Goal: Information Seeking & Learning: Find specific fact

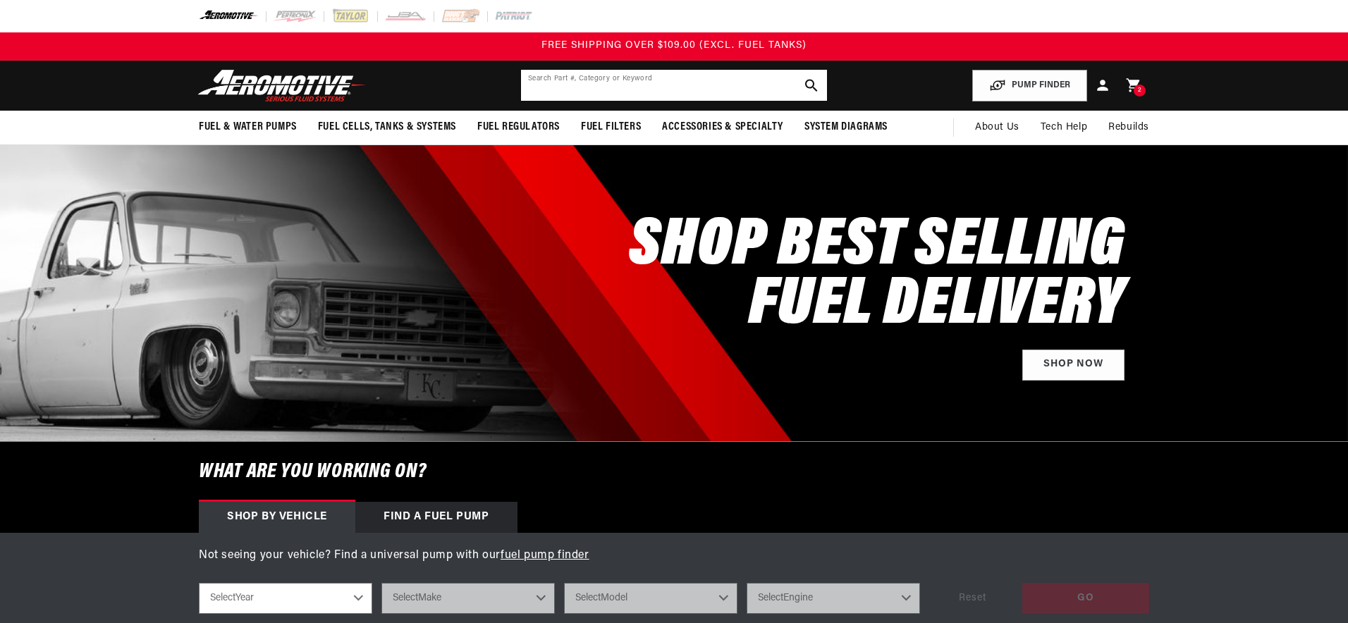
click at [689, 84] on input "text" at bounding box center [674, 85] width 306 height 31
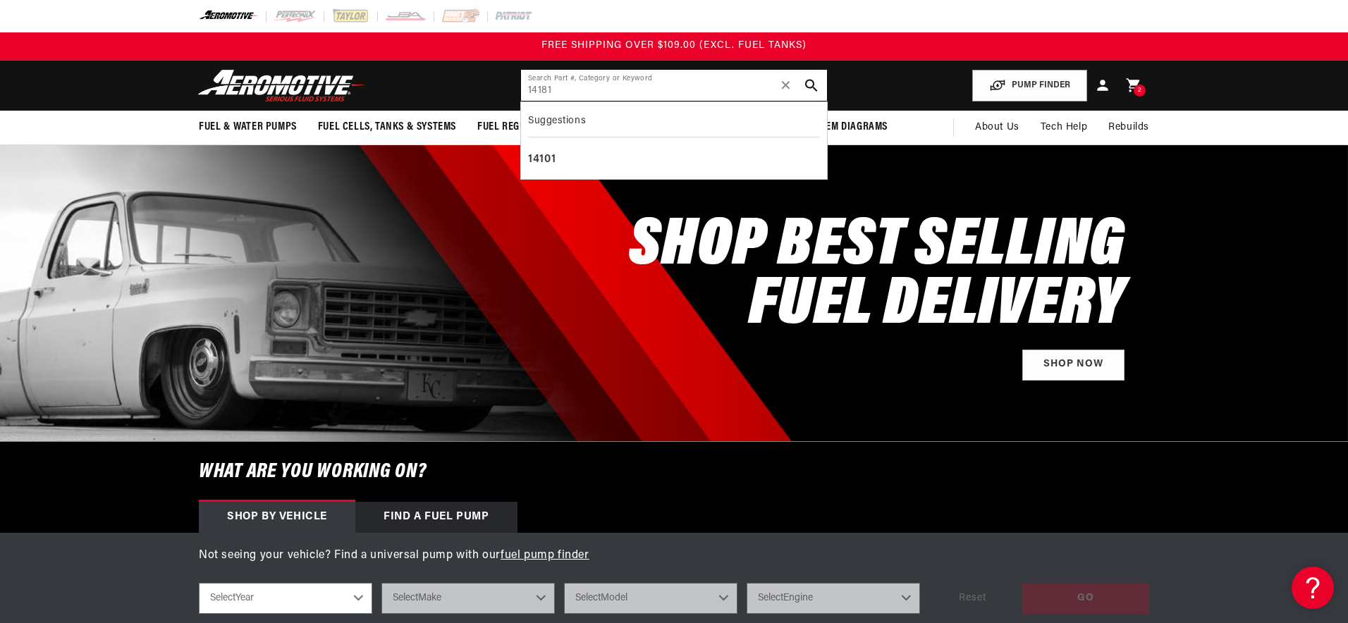
type input "14181"
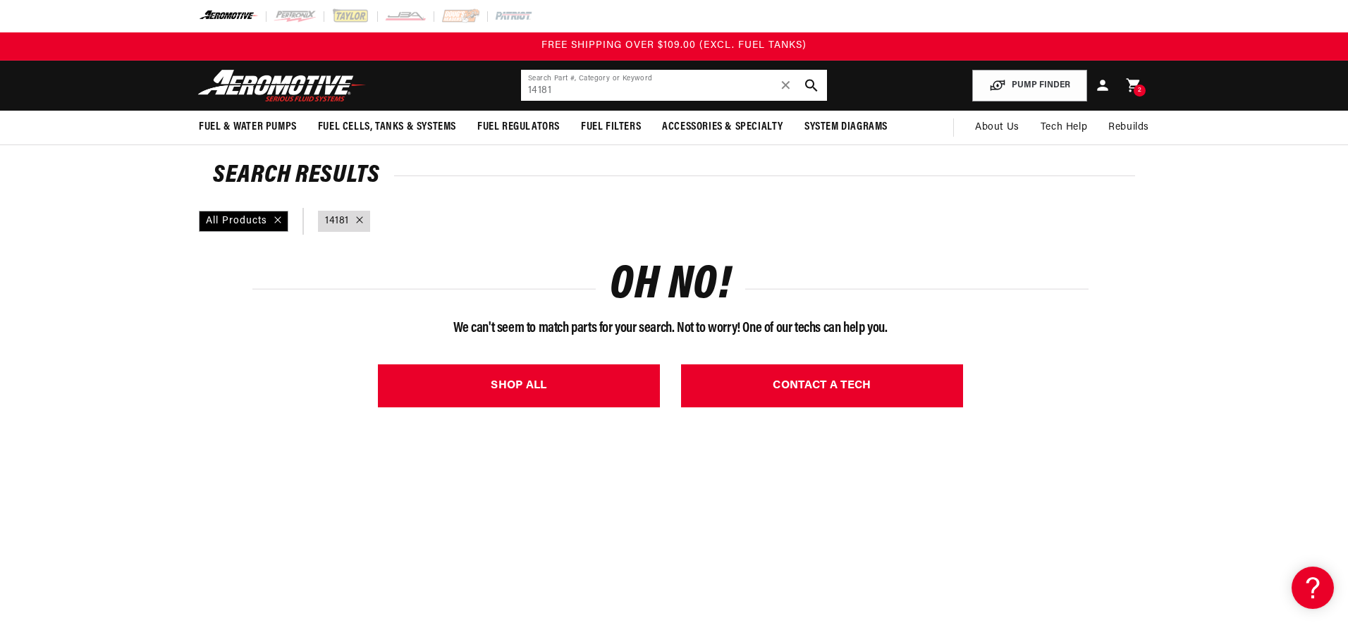
click at [620, 92] on input "14181" at bounding box center [674, 85] width 306 height 31
click at [620, 93] on input "14181" at bounding box center [674, 85] width 306 height 31
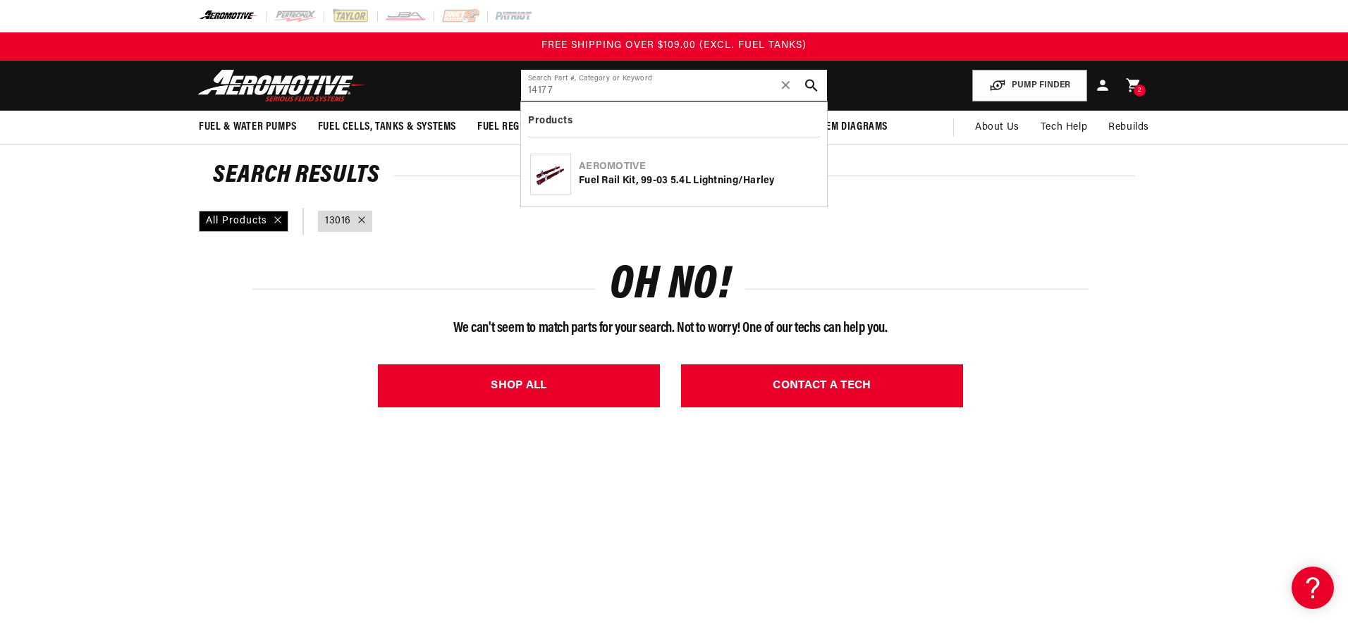
type input "14177"
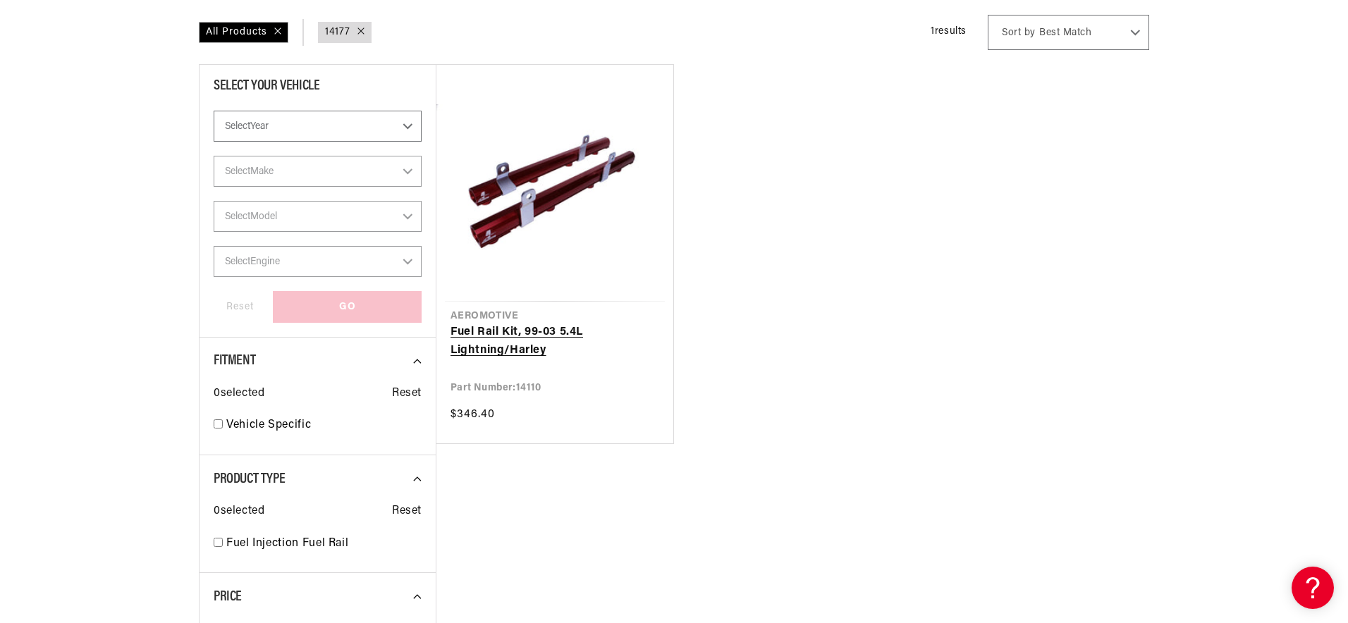
scroll to position [197, 0]
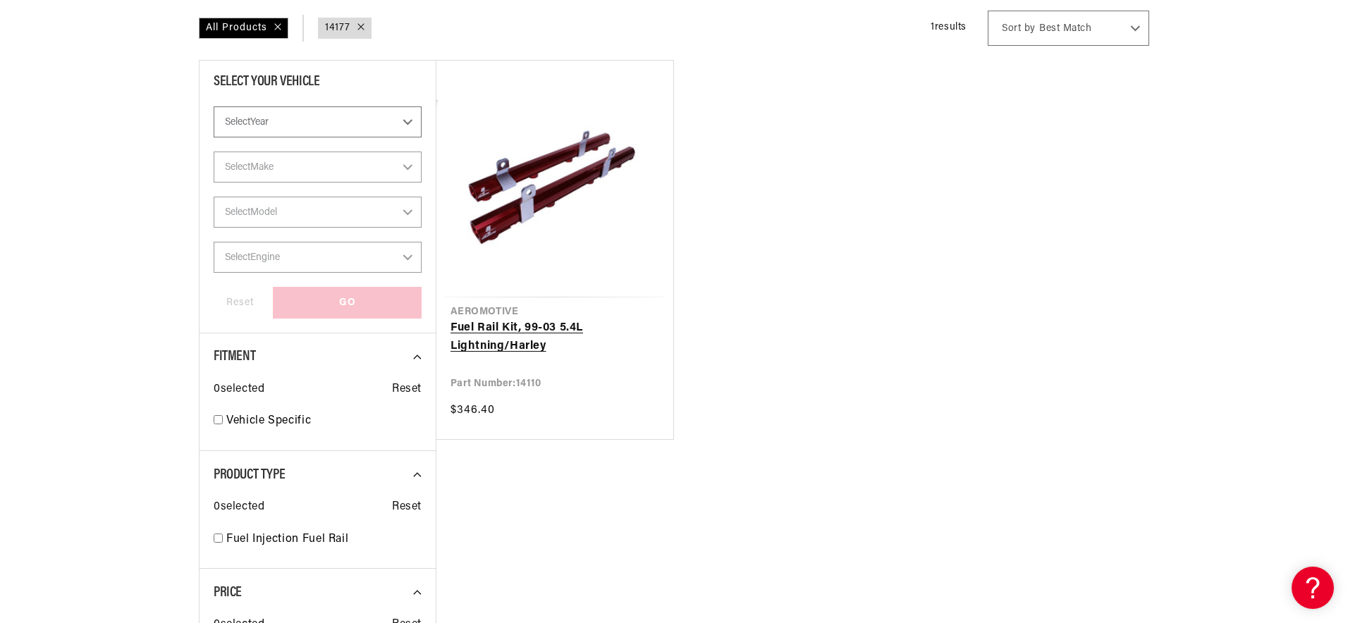
click at [558, 355] on link "Fuel Rail Kit, 99-03 5.4L Lightning/Harley" at bounding box center [555, 337] width 209 height 36
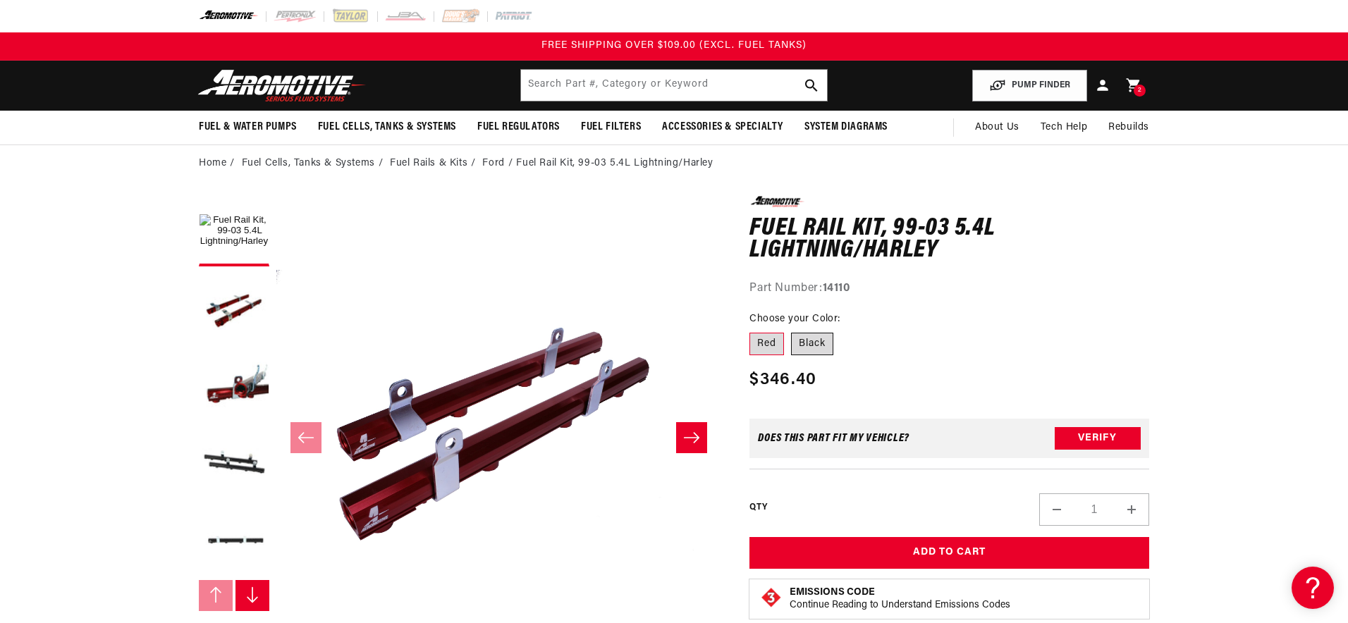
click at [807, 343] on label "Black" at bounding box center [812, 344] width 42 height 23
click at [792, 331] on input "Black" at bounding box center [791, 330] width 1 height 1
radio input "true"
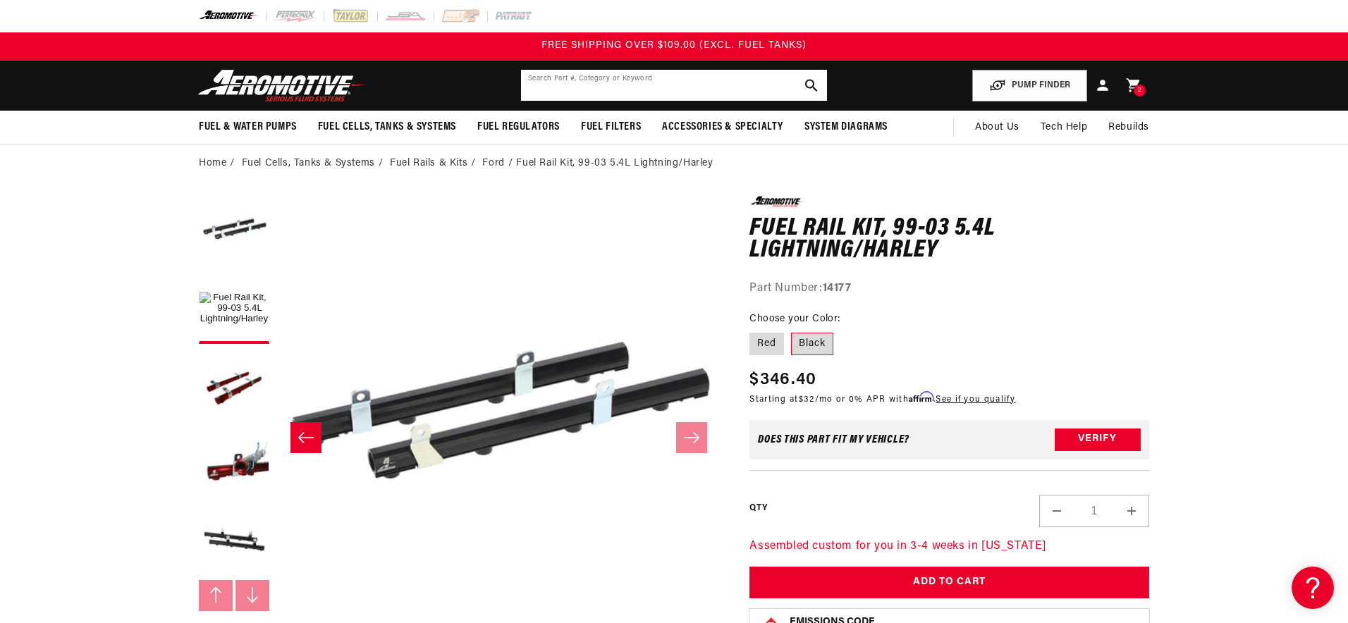
click at [746, 90] on input "text" at bounding box center [674, 85] width 306 height 31
type input "14176"
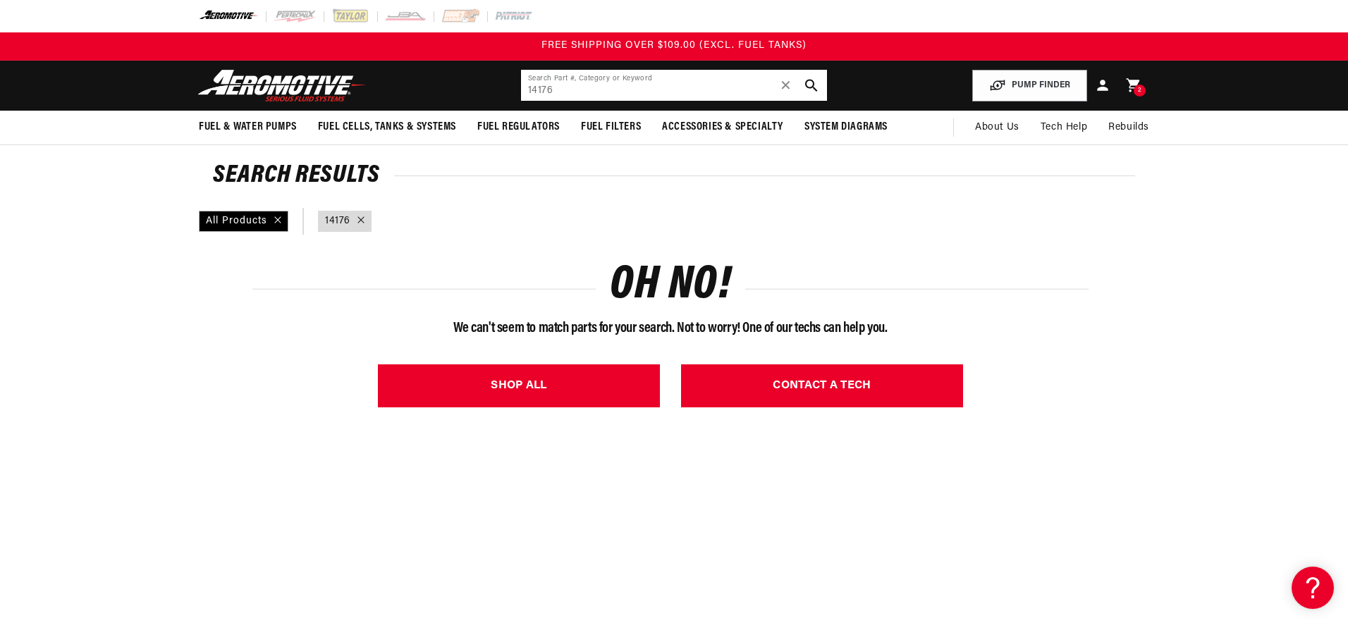
click at [702, 86] on input "14176" at bounding box center [674, 85] width 306 height 31
drag, startPoint x: 563, startPoint y: 74, endPoint x: 568, endPoint y: 84, distance: 11.0
click at [563, 74] on input "18713" at bounding box center [674, 85] width 306 height 31
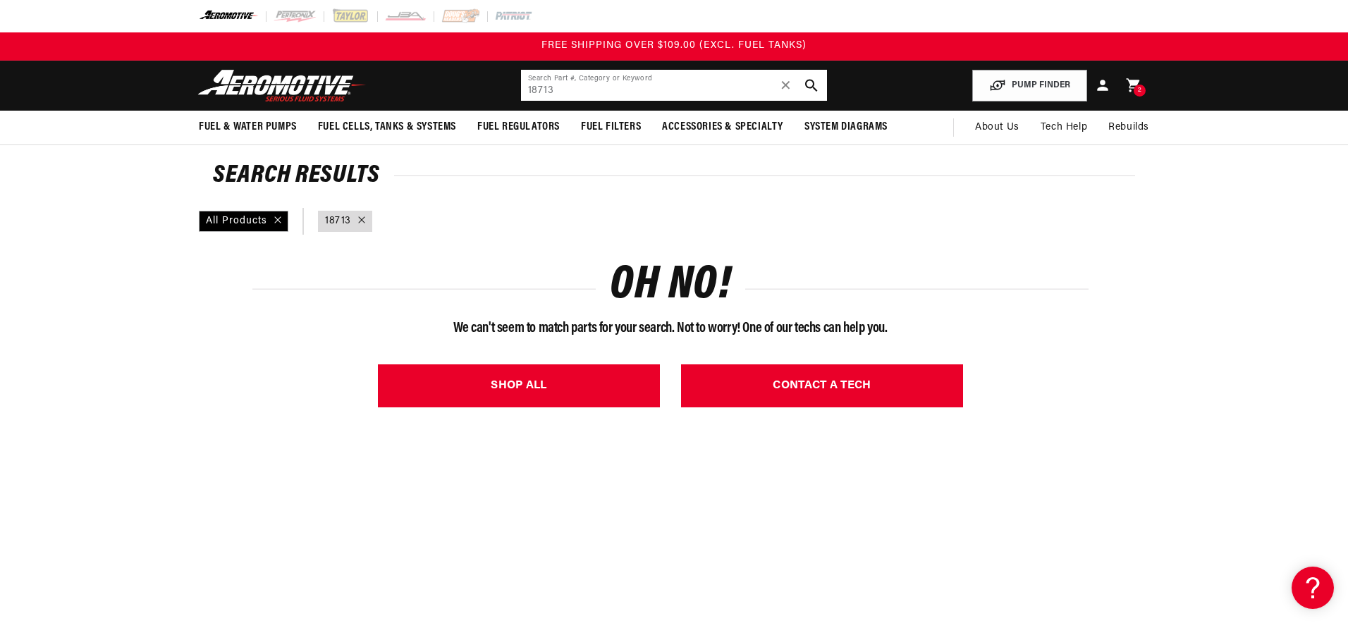
click at [568, 85] on input "18713" at bounding box center [674, 85] width 306 height 31
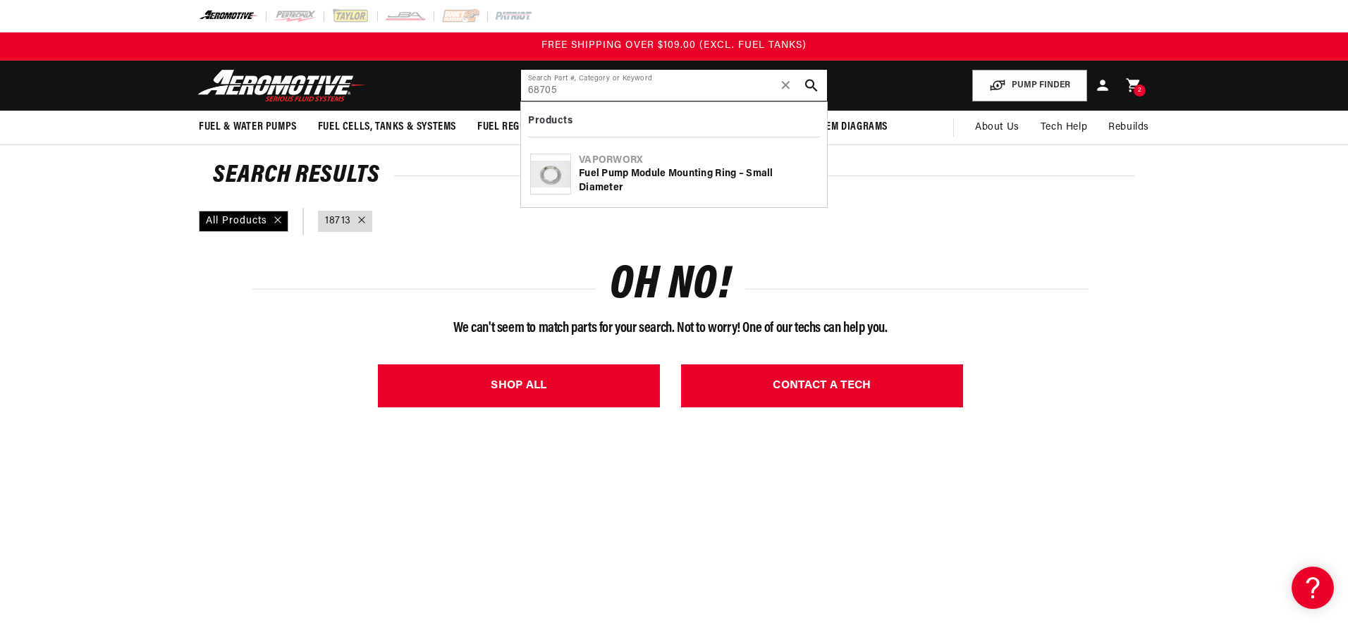
type input "68705"
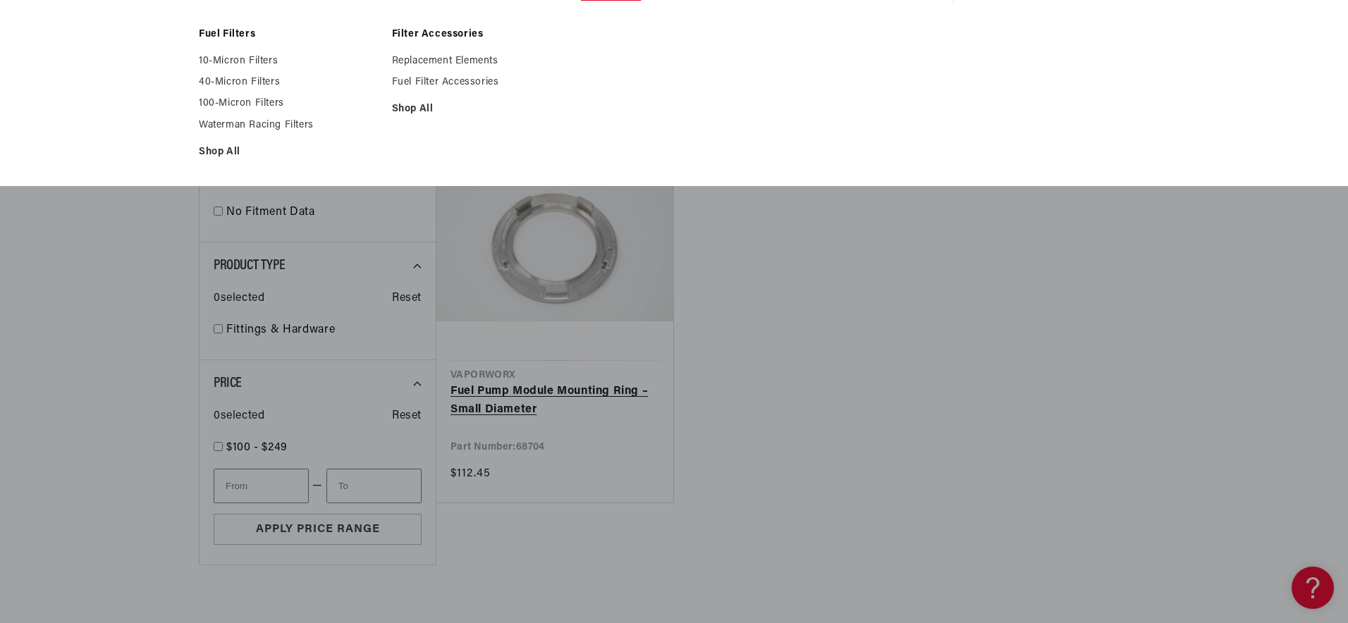
scroll to position [137, 0]
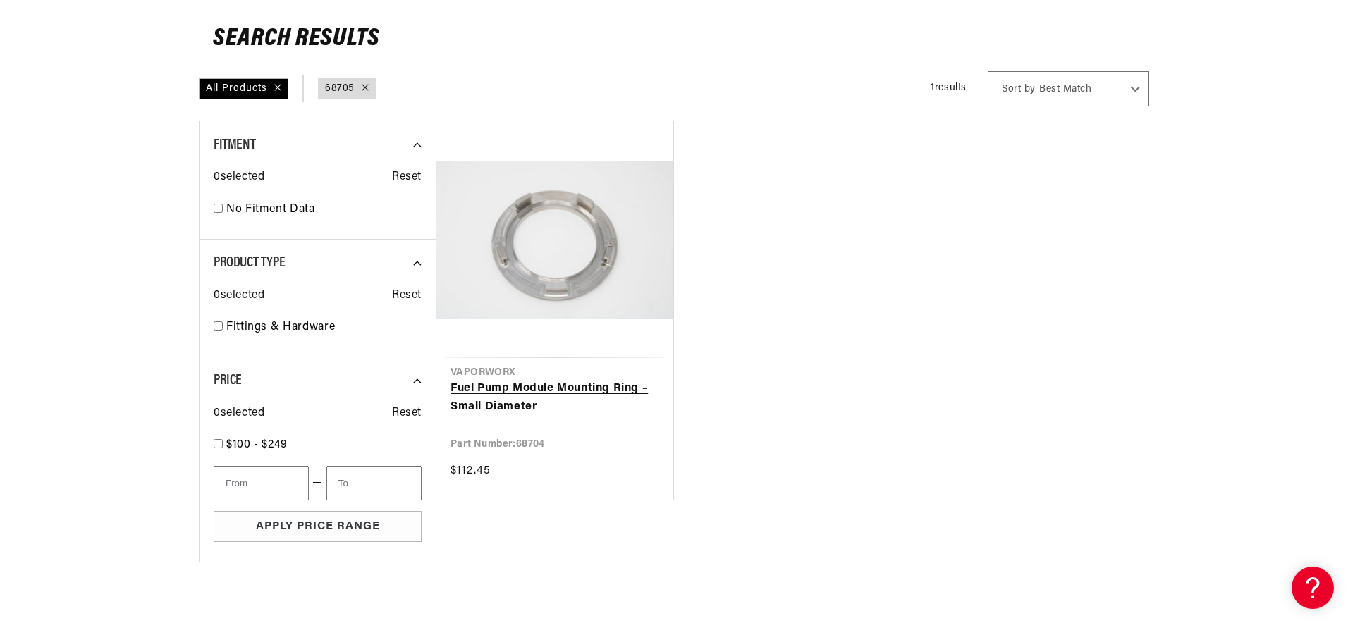
click at [618, 380] on link "Fuel Pump Module Mounting Ring – Small Diameter" at bounding box center [555, 398] width 209 height 36
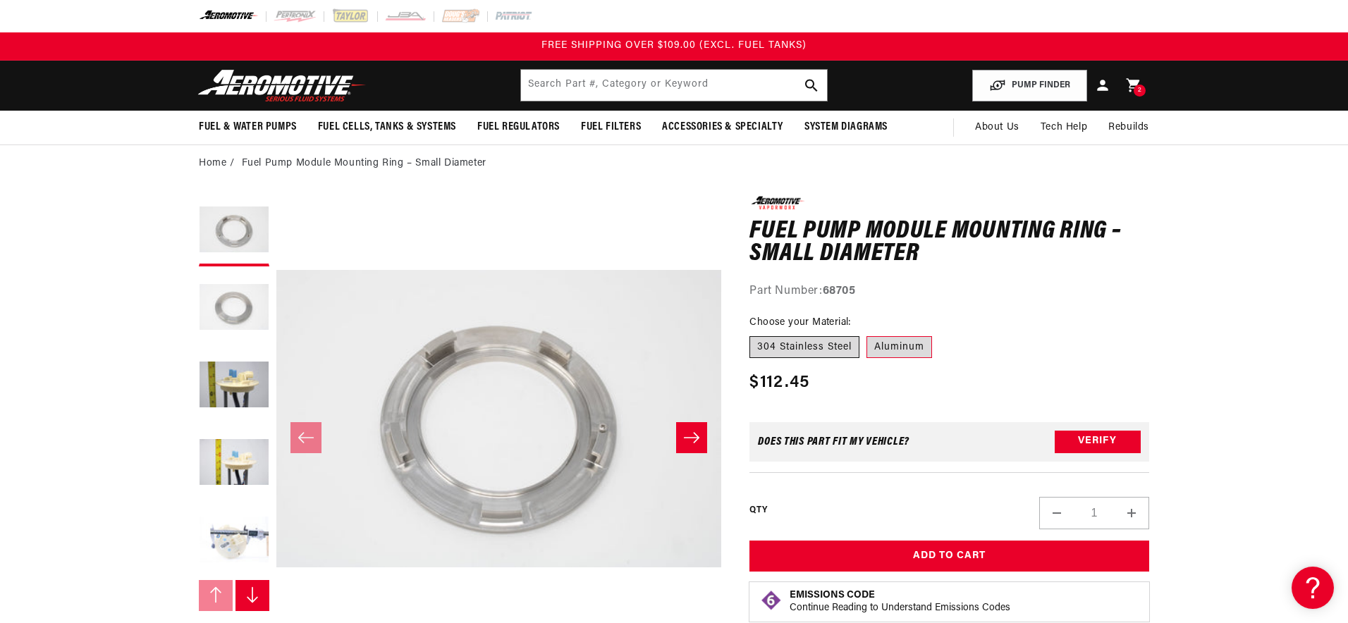
click at [847, 344] on label "304 Stainless Steel" at bounding box center [804, 347] width 110 height 23
click at [754, 334] on input "304 Stainless Steel" at bounding box center [753, 333] width 1 height 1
radio input "true"
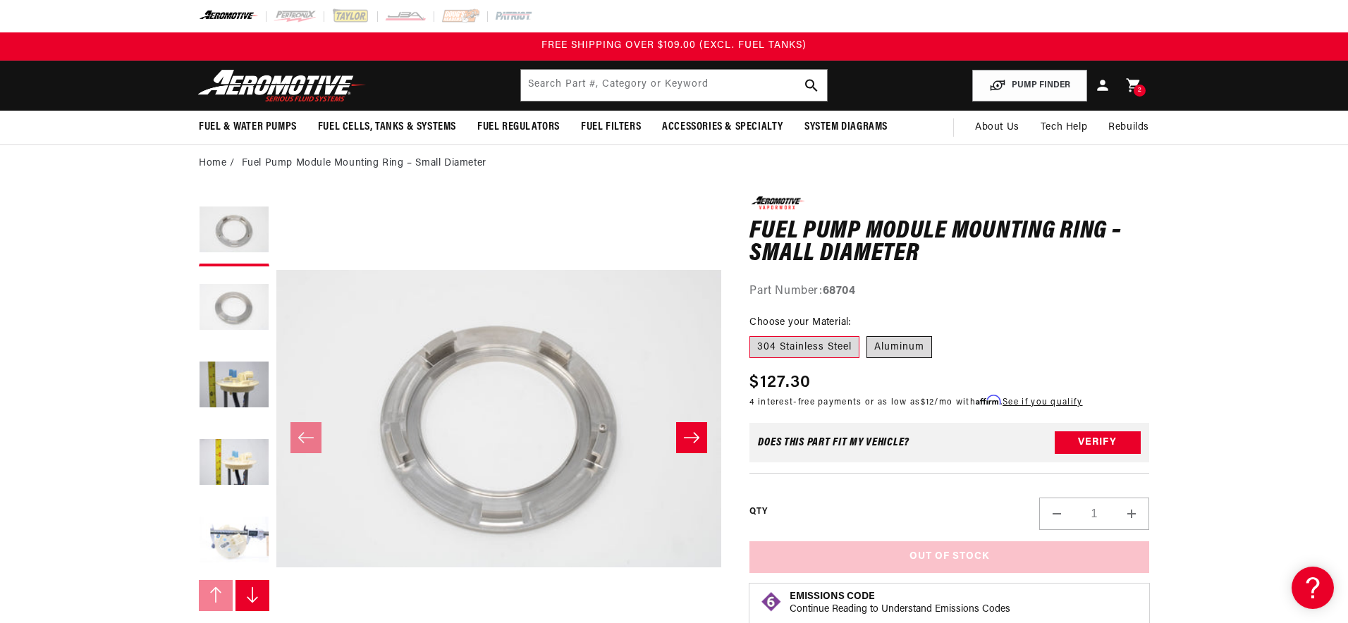
click at [898, 350] on label "Aluminum" at bounding box center [900, 347] width 66 height 23
click at [867, 334] on input "Aluminum" at bounding box center [867, 333] width 1 height 1
radio input "true"
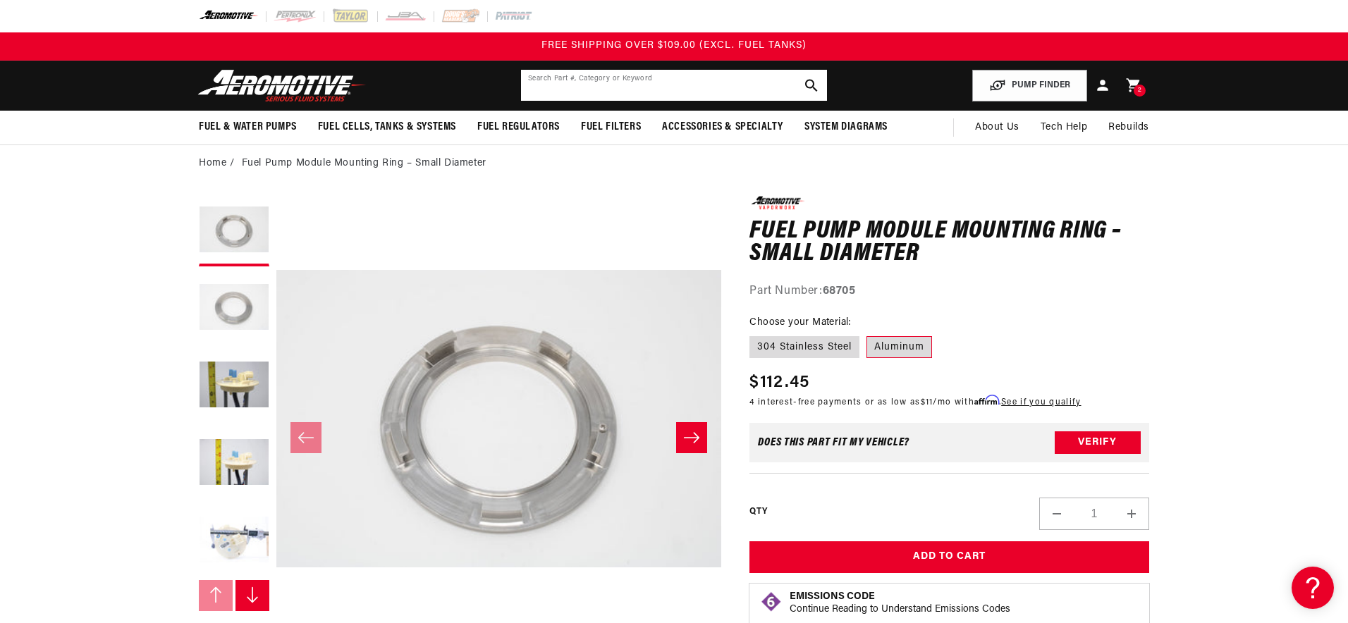
click at [589, 79] on input "text" at bounding box center [674, 85] width 306 height 31
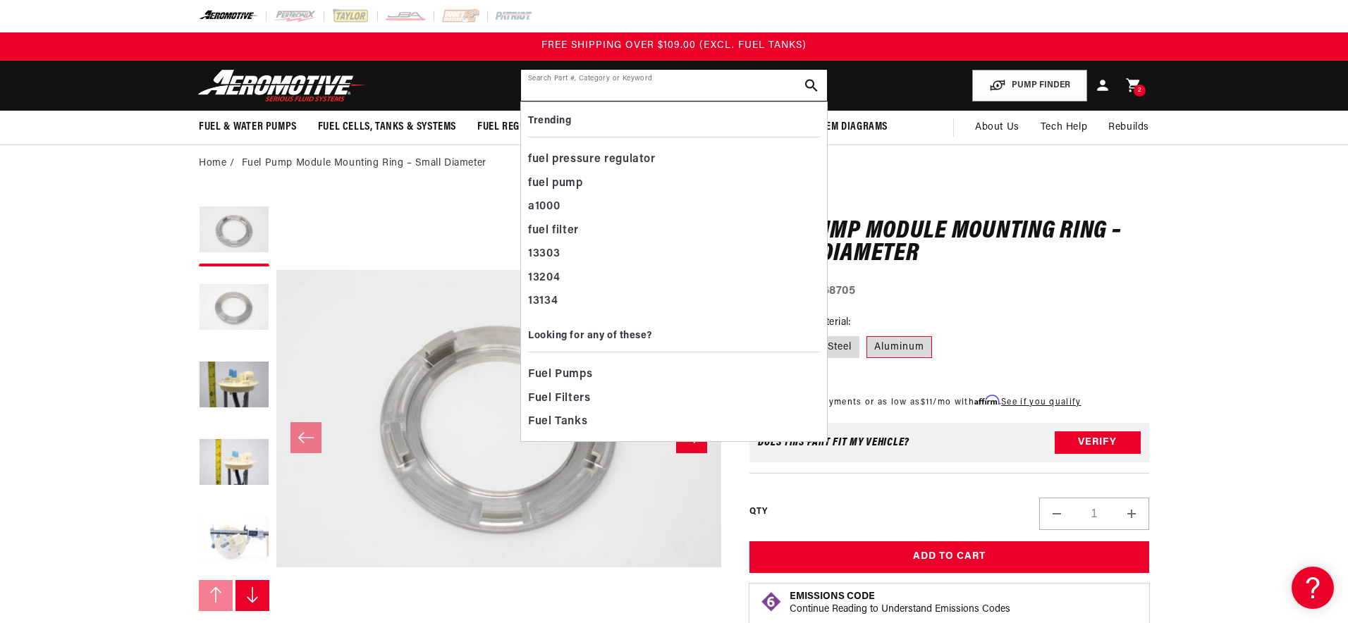
type input "7"
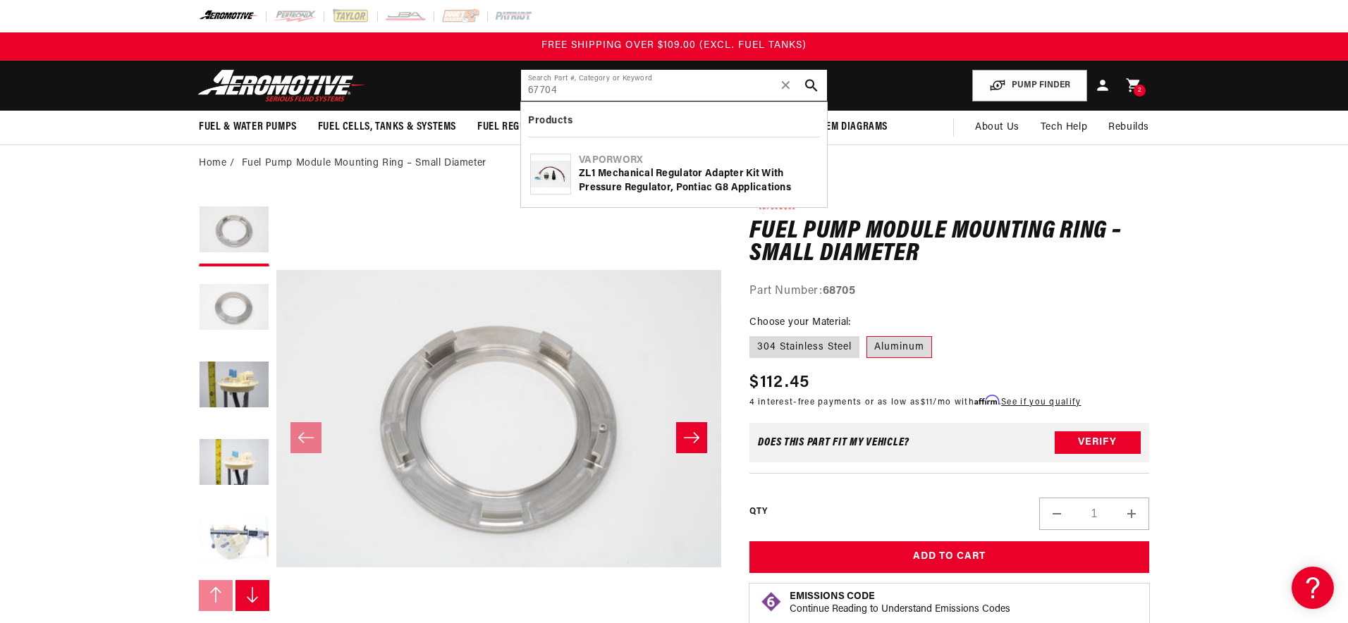
type input "67704"
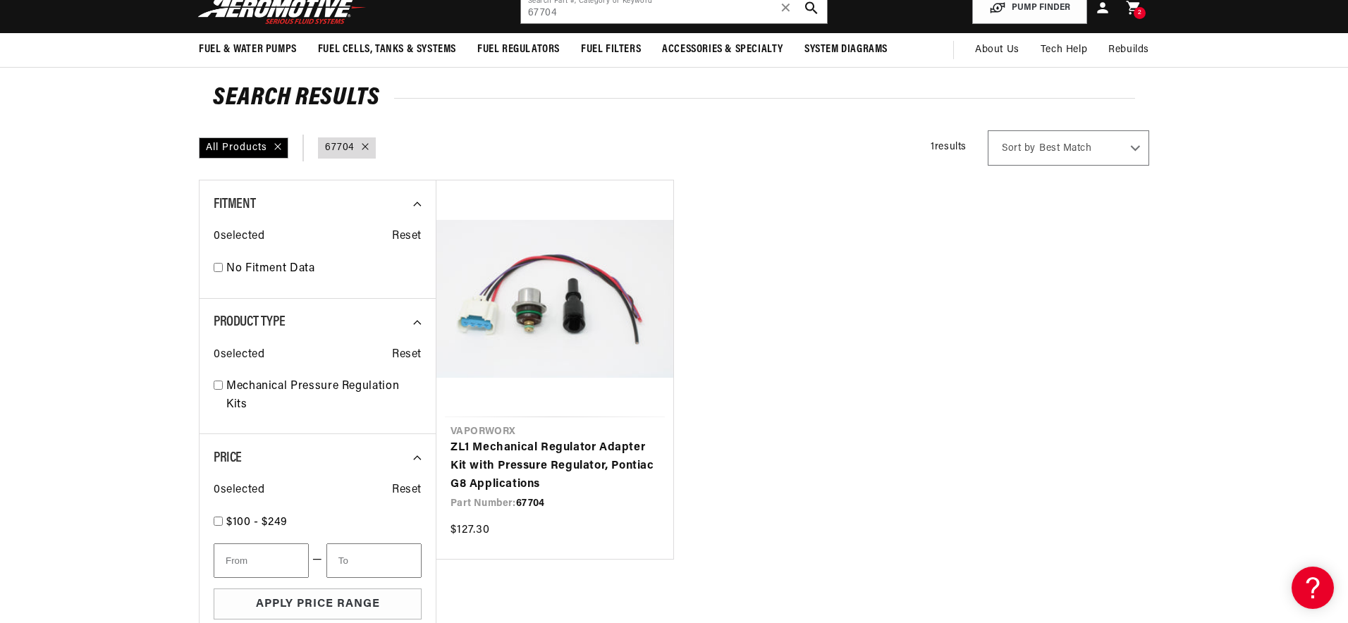
scroll to position [83, 0]
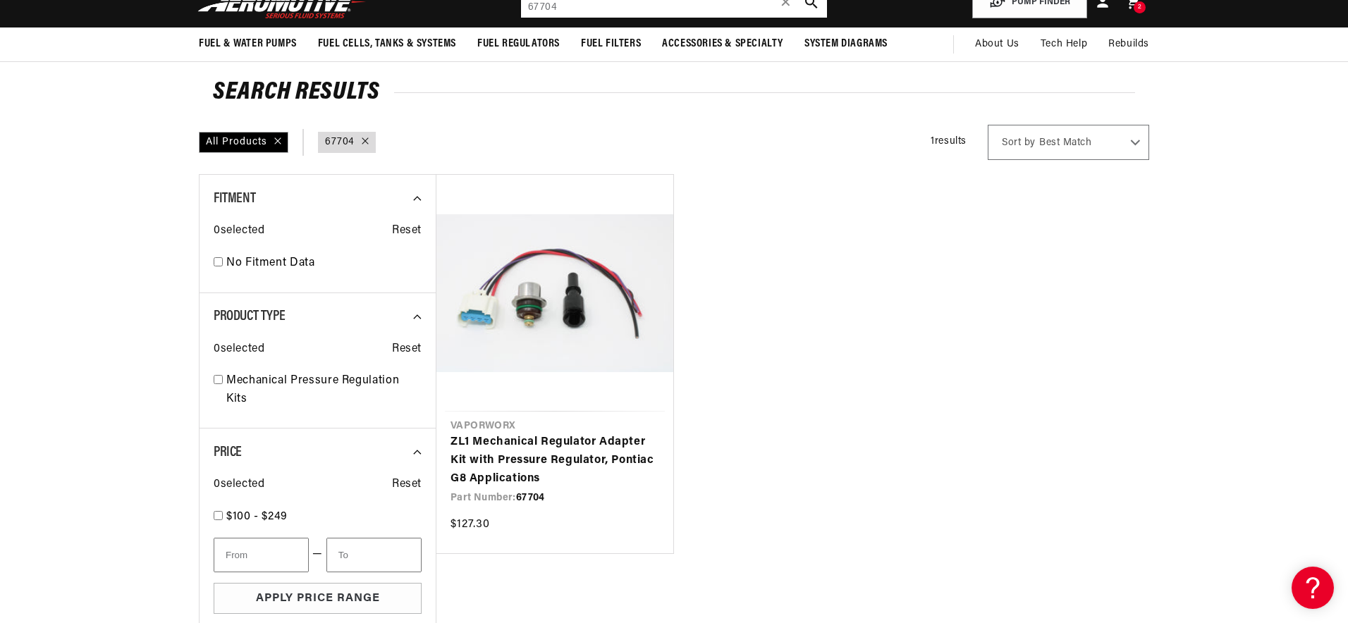
click at [573, 10] on input "67704" at bounding box center [674, 2] width 306 height 31
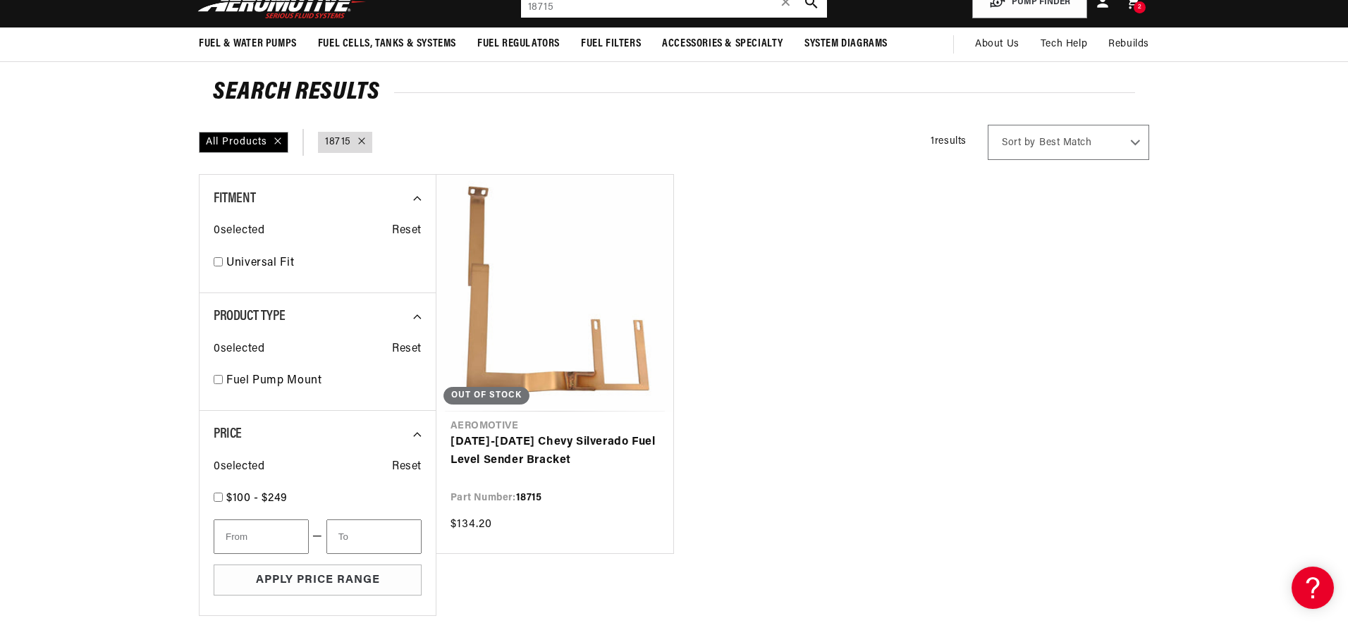
click at [589, 7] on input "18715" at bounding box center [674, 2] width 306 height 31
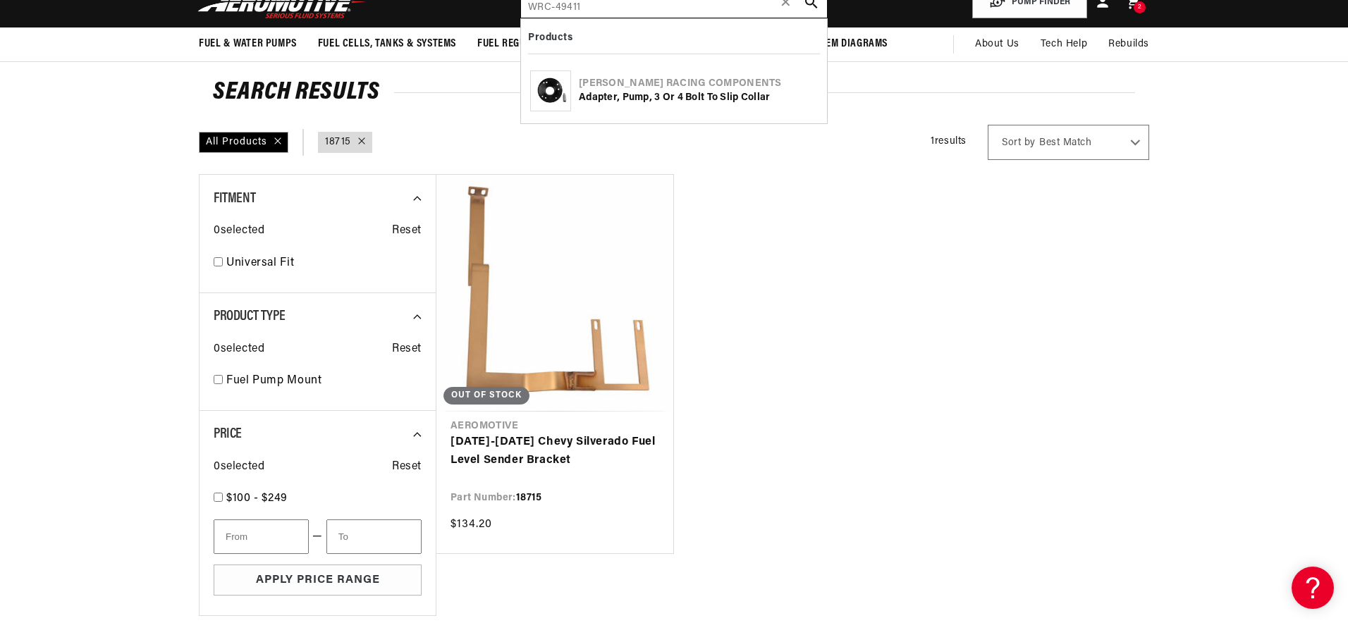
type input "WRC-49411"
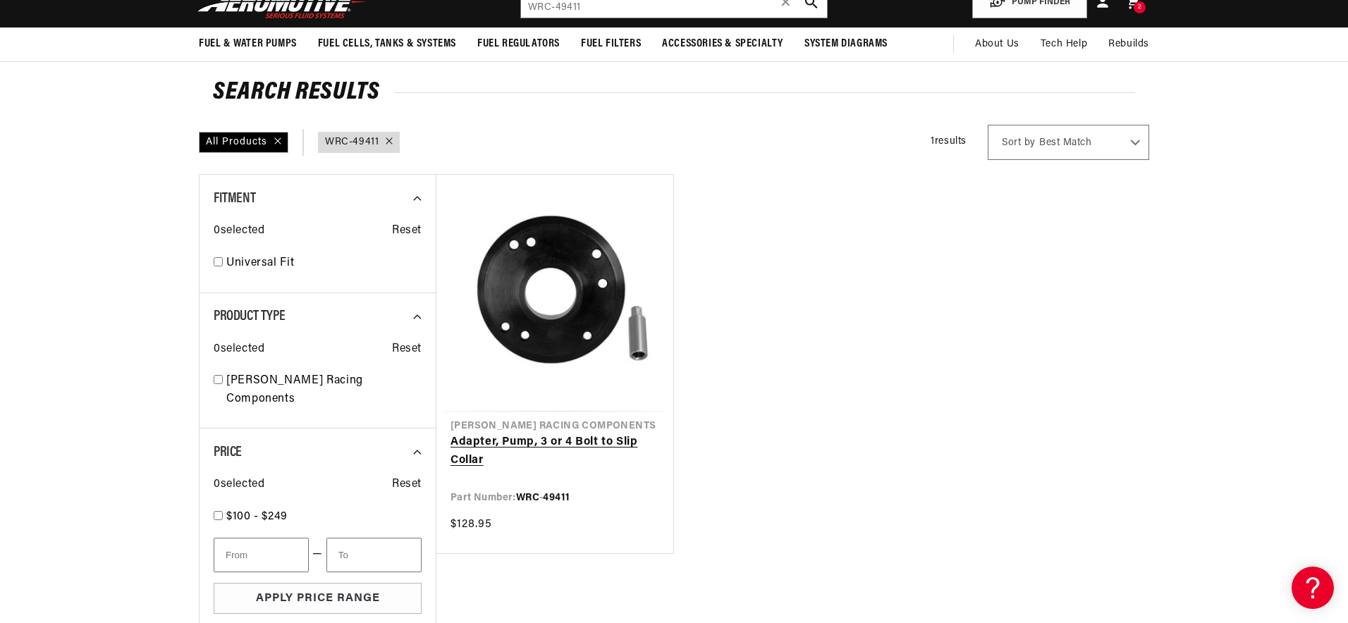
click at [599, 438] on link "Adapter, Pump, 3 or 4 Bolt to Slip Collar" at bounding box center [555, 452] width 209 height 36
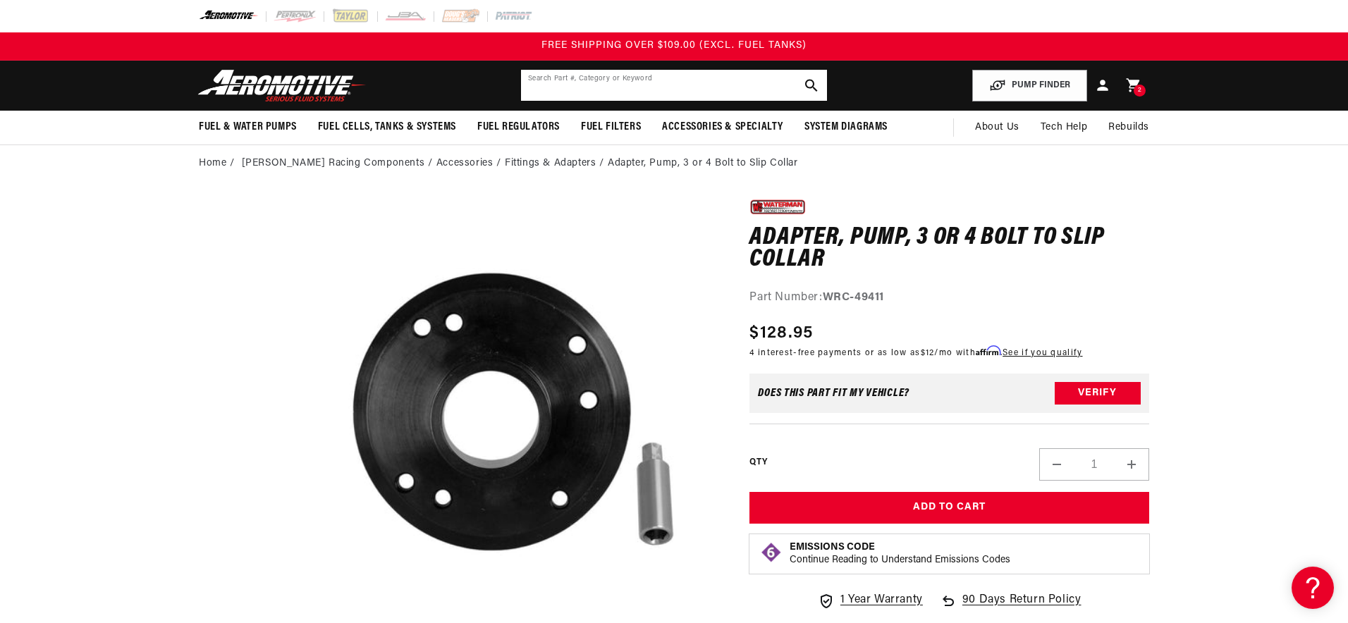
click at [616, 90] on input "text" at bounding box center [674, 85] width 306 height 31
type input "WRC-49412"
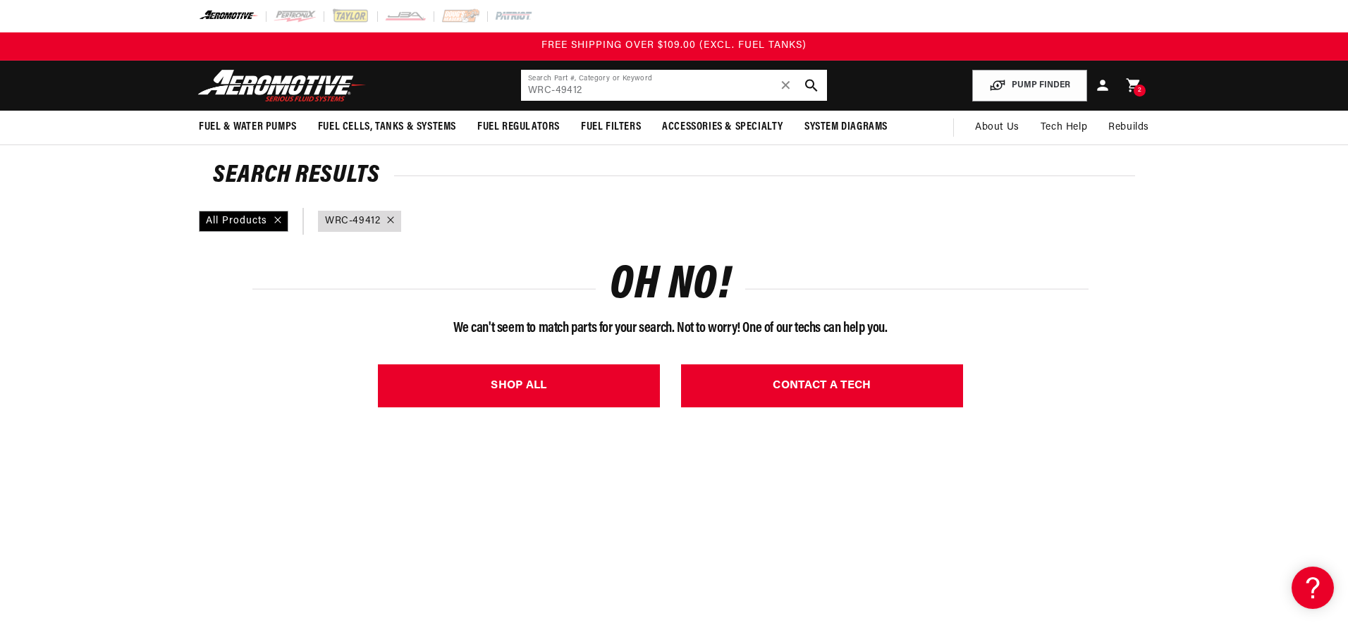
click at [616, 87] on input "WRC-49412" at bounding box center [674, 85] width 306 height 31
click at [554, 89] on input "WRC-49413" at bounding box center [674, 85] width 306 height 31
click at [563, 90] on input "WRC-49413" at bounding box center [674, 85] width 306 height 31
click at [589, 93] on input "WRC-49311" at bounding box center [674, 85] width 306 height 31
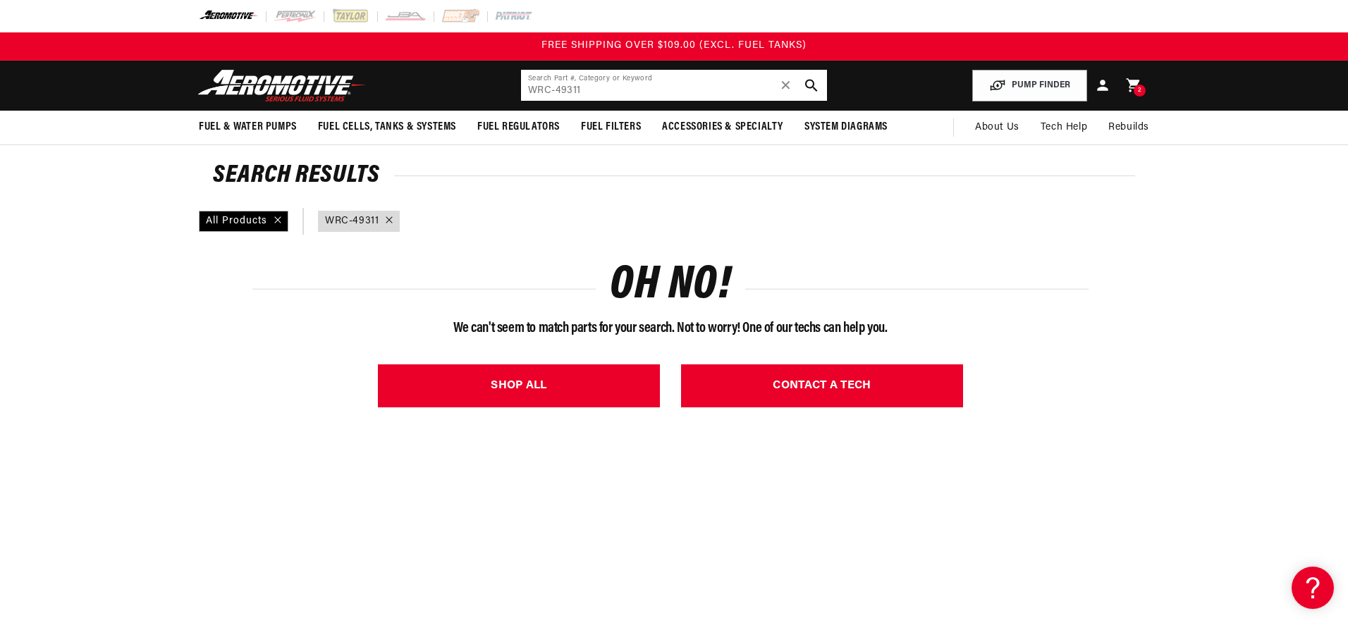
click at [589, 93] on input "WRC-49311" at bounding box center [674, 85] width 306 height 31
click at [589, 93] on input "WRC-29511" at bounding box center [674, 85] width 306 height 31
type input "W"
